Goal: Find specific page/section: Find specific page/section

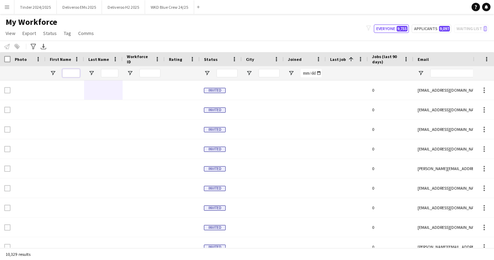
click at [76, 74] on input "First Name Filter Input" at bounding box center [71, 73] width 18 height 8
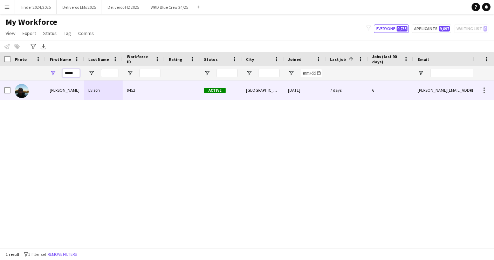
type input "*****"
click at [159, 89] on div "9452" at bounding box center [144, 90] width 42 height 19
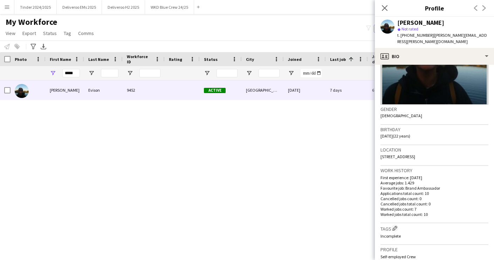
scroll to position [217, 0]
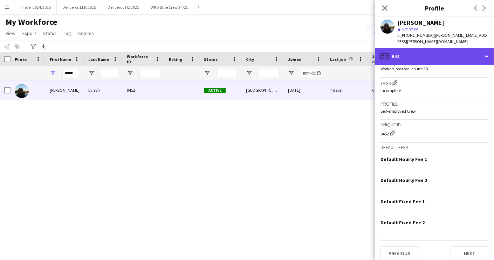
click at [454, 52] on div "profile Bio" at bounding box center [434, 56] width 119 height 17
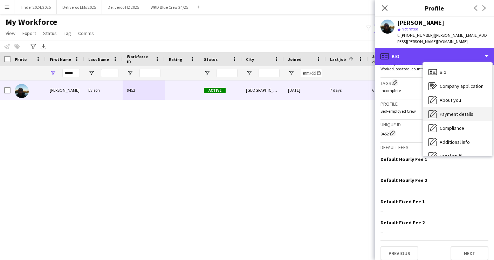
scroll to position [8, 0]
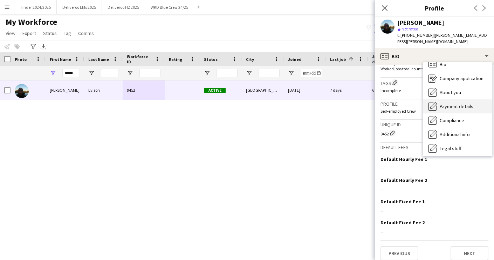
click at [469, 103] on span "Payment details" at bounding box center [457, 106] width 34 height 6
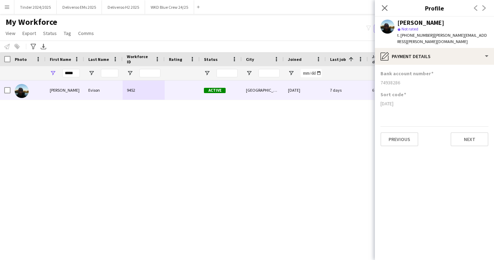
click at [313, 27] on div "My Workforce View Views Default view Deliveroo New view Update view Delete view…" at bounding box center [247, 29] width 494 height 24
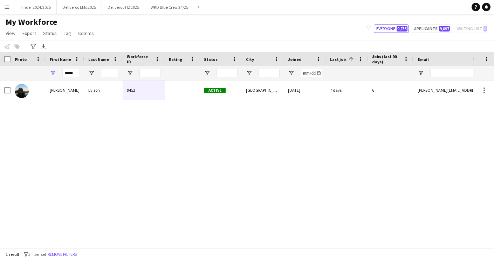
click at [312, 29] on div "My Workforce View Views Default view Deliveroo New view Update view Delete view…" at bounding box center [247, 29] width 494 height 24
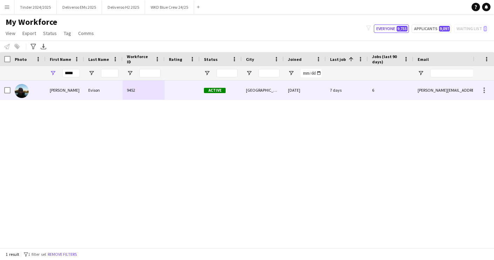
click at [286, 91] on div "[DATE]" at bounding box center [305, 90] width 42 height 19
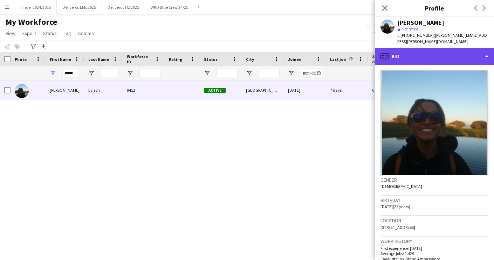
click at [471, 55] on div "profile Bio" at bounding box center [434, 56] width 119 height 17
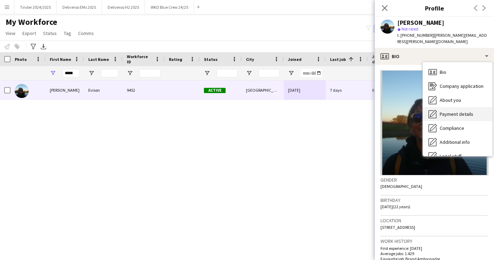
click at [461, 111] on div "Payment details Payment details" at bounding box center [457, 114] width 69 height 14
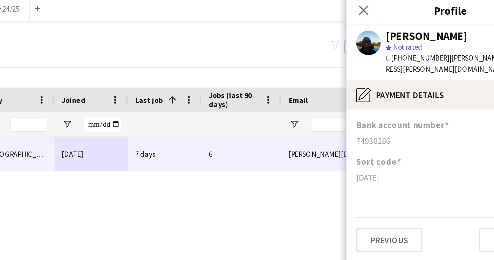
scroll to position [0, 80]
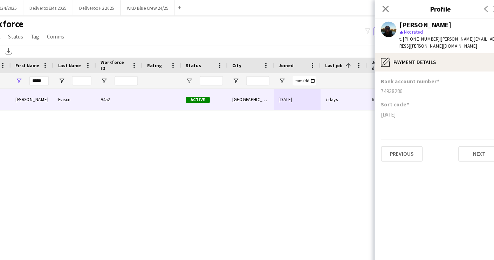
click at [247, 44] on div "Notify workforce Add to tag Select at least one crew to tag him or her. Advance…" at bounding box center [247, 47] width 494 height 12
